Goal: Navigation & Orientation: Find specific page/section

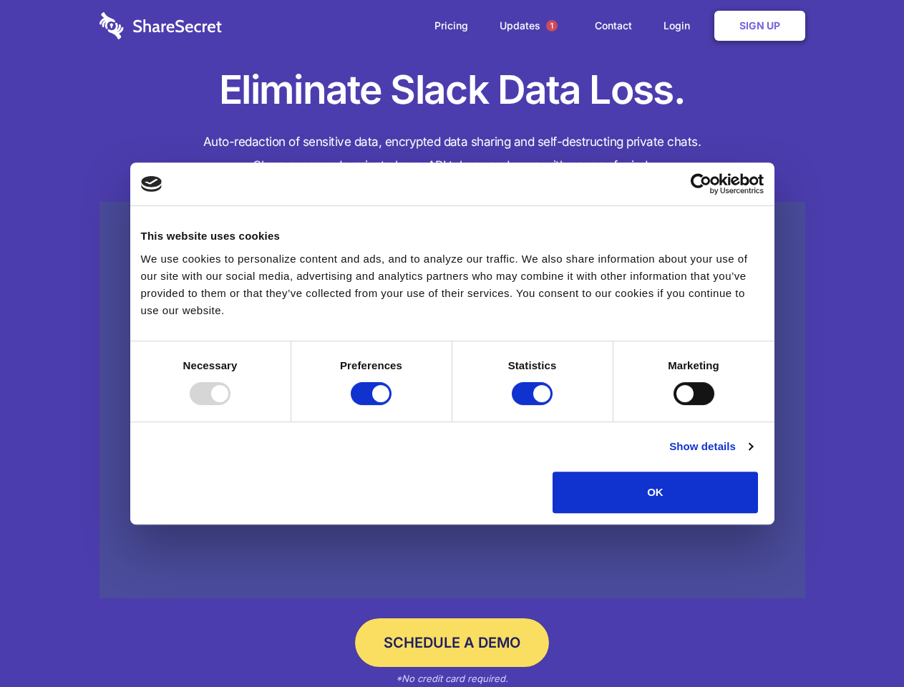
click at [230, 405] on div at bounding box center [210, 393] width 41 height 23
click at [391, 405] on input "Preferences" at bounding box center [371, 393] width 41 height 23
checkbox input "false"
click at [534, 405] on input "Statistics" at bounding box center [532, 393] width 41 height 23
checkbox input "false"
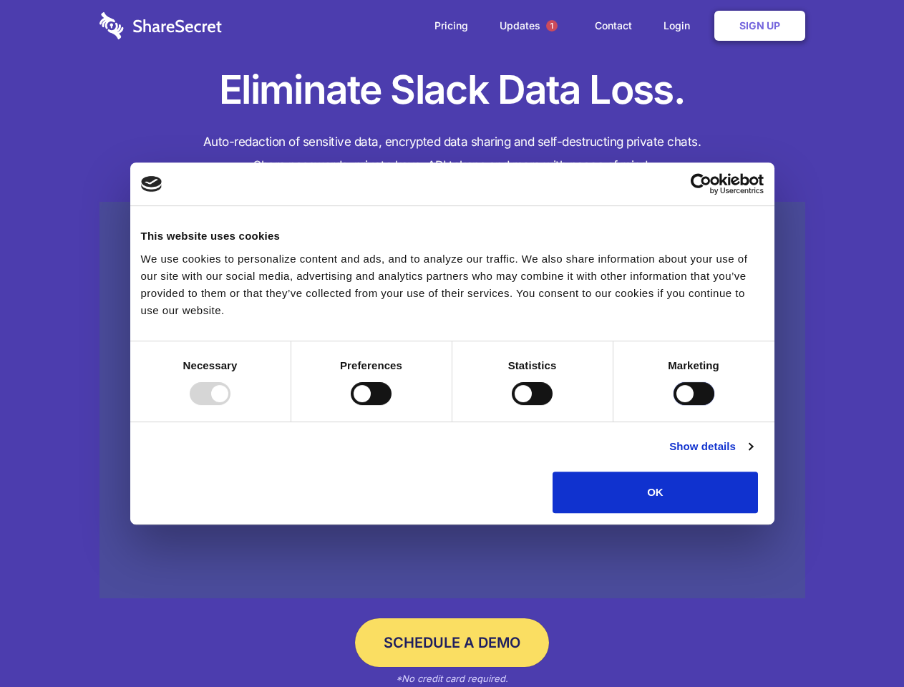
click at [673, 405] on input "Marketing" at bounding box center [693, 393] width 41 height 23
checkbox input "true"
click at [752, 455] on link "Show details" at bounding box center [710, 446] width 83 height 17
click at [0, 0] on li "Necessary 7 Necessary cookies help make a website usable by enabling basic func…" at bounding box center [0, 0] width 0 height 0
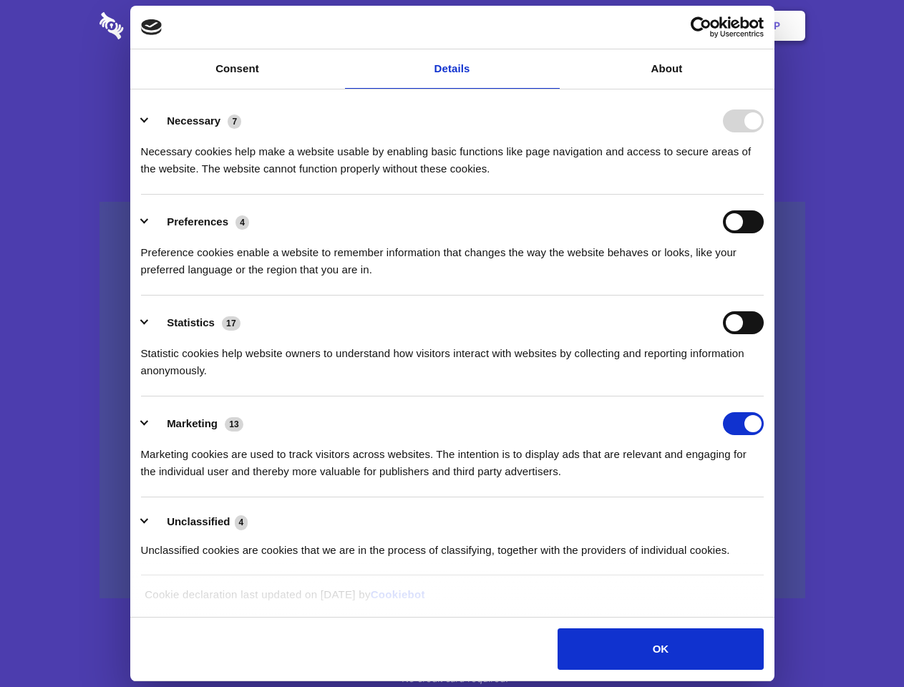
click at [551, 26] on span "1" at bounding box center [551, 25] width 11 height 11
